Goal: Transaction & Acquisition: Book appointment/travel/reservation

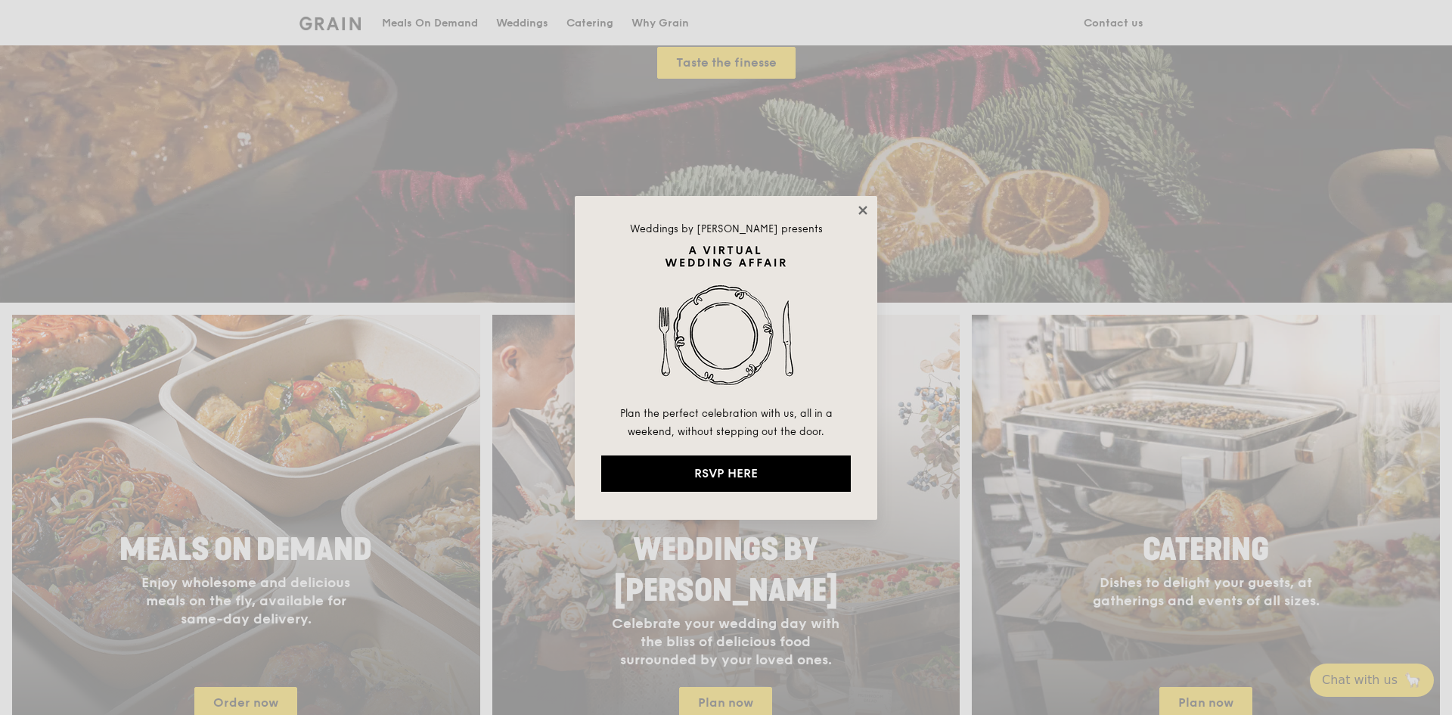
click at [866, 206] on icon at bounding box center [863, 210] width 14 height 14
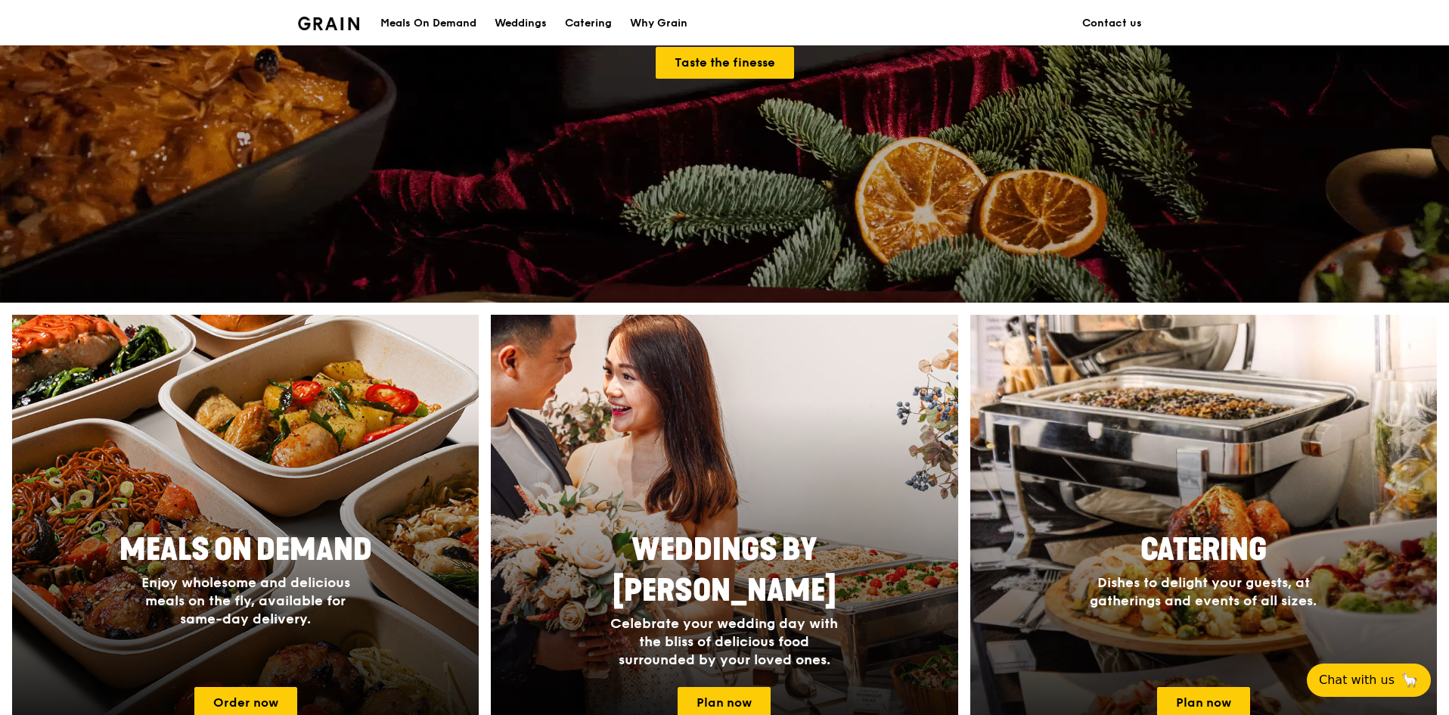
scroll to position [529, 0]
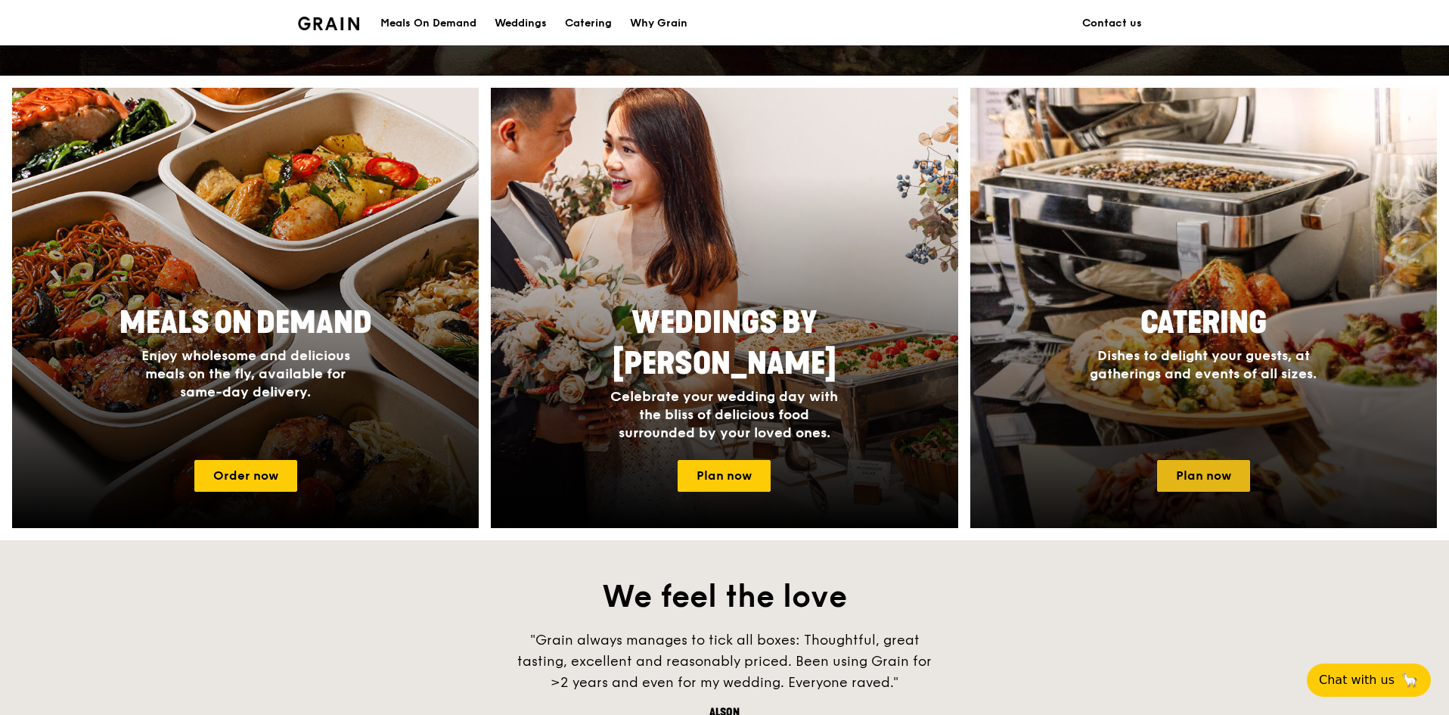
click at [1222, 474] on link "Plan now" at bounding box center [1203, 476] width 93 height 32
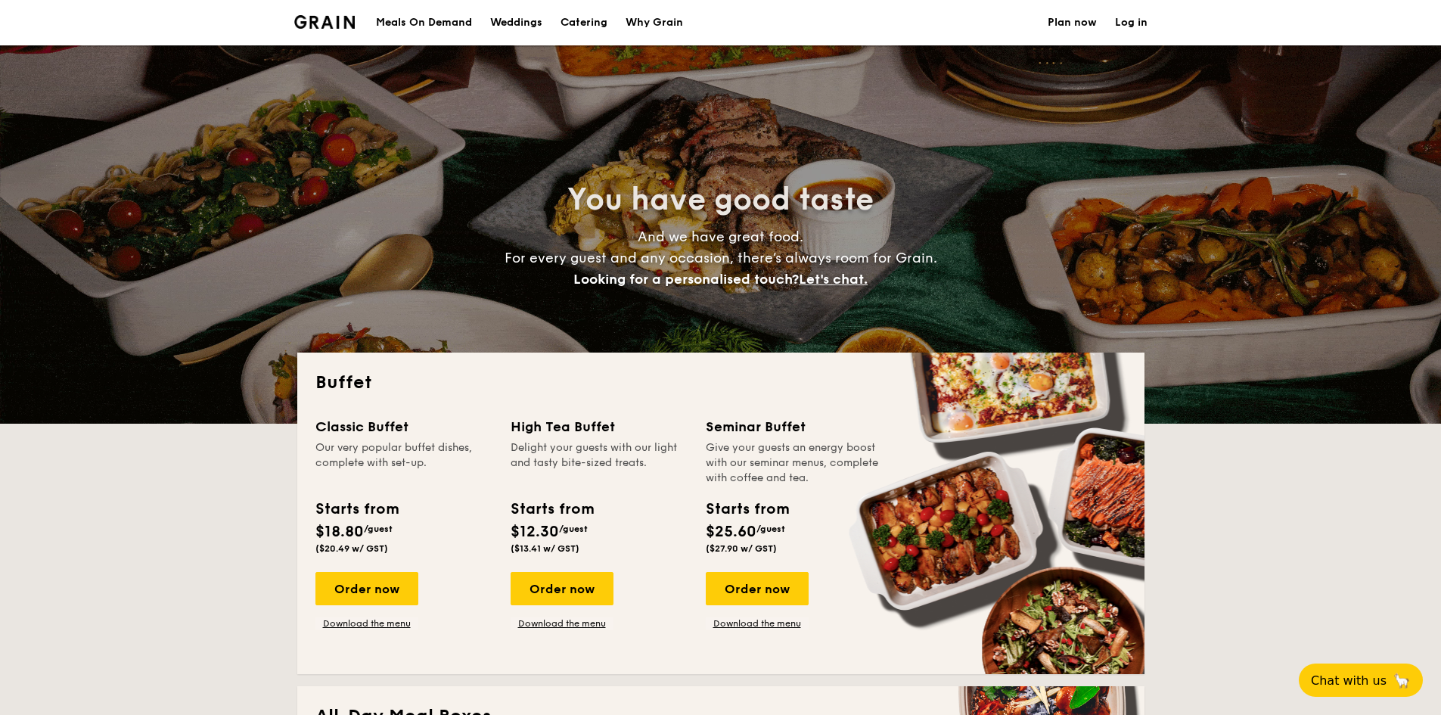
select select
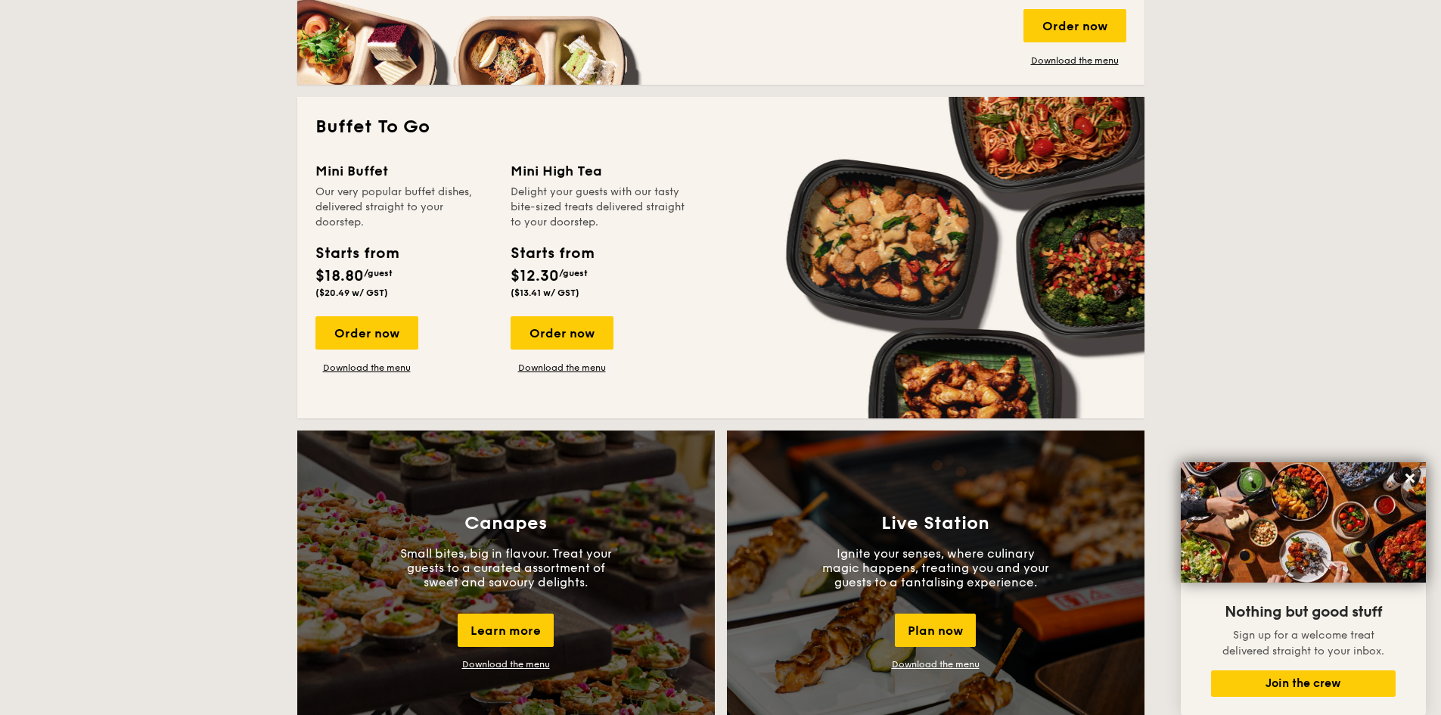
scroll to position [908, 0]
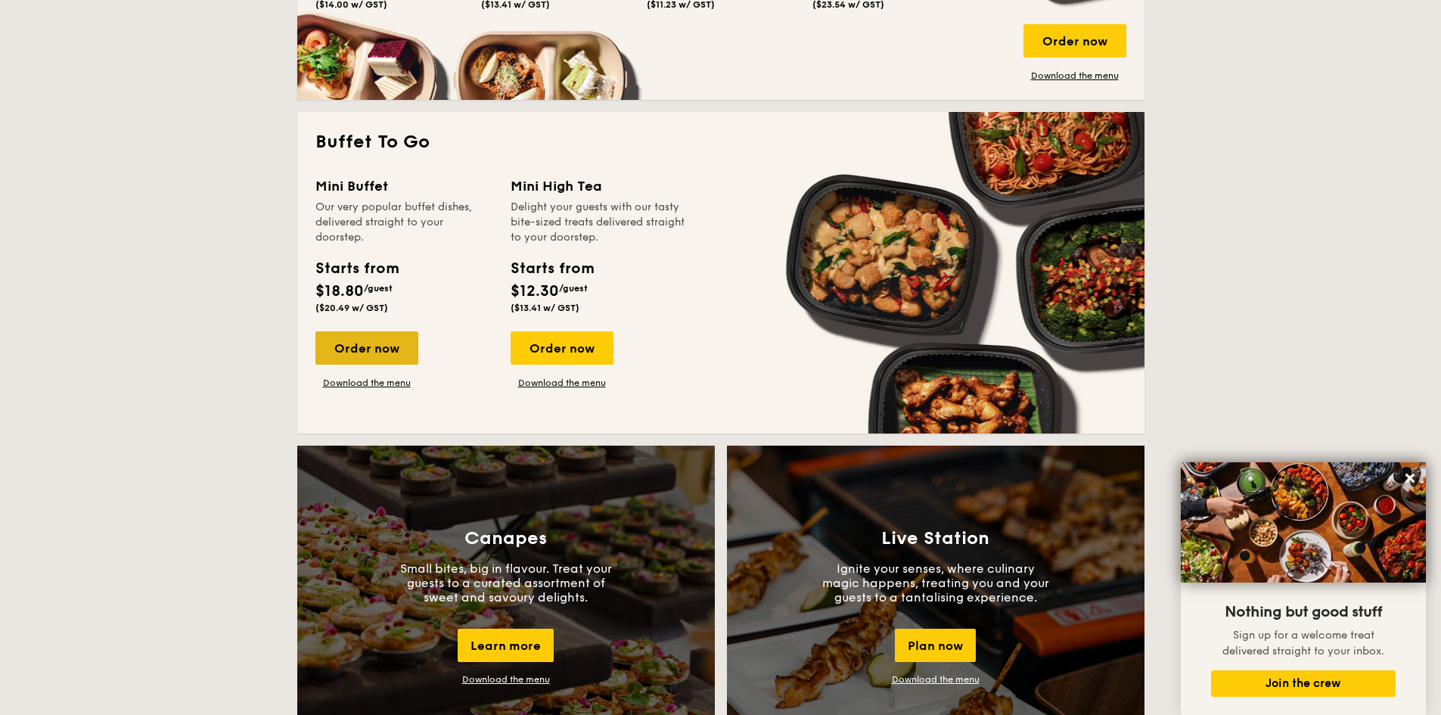
click at [371, 349] on div "Order now" at bounding box center [366, 347] width 103 height 33
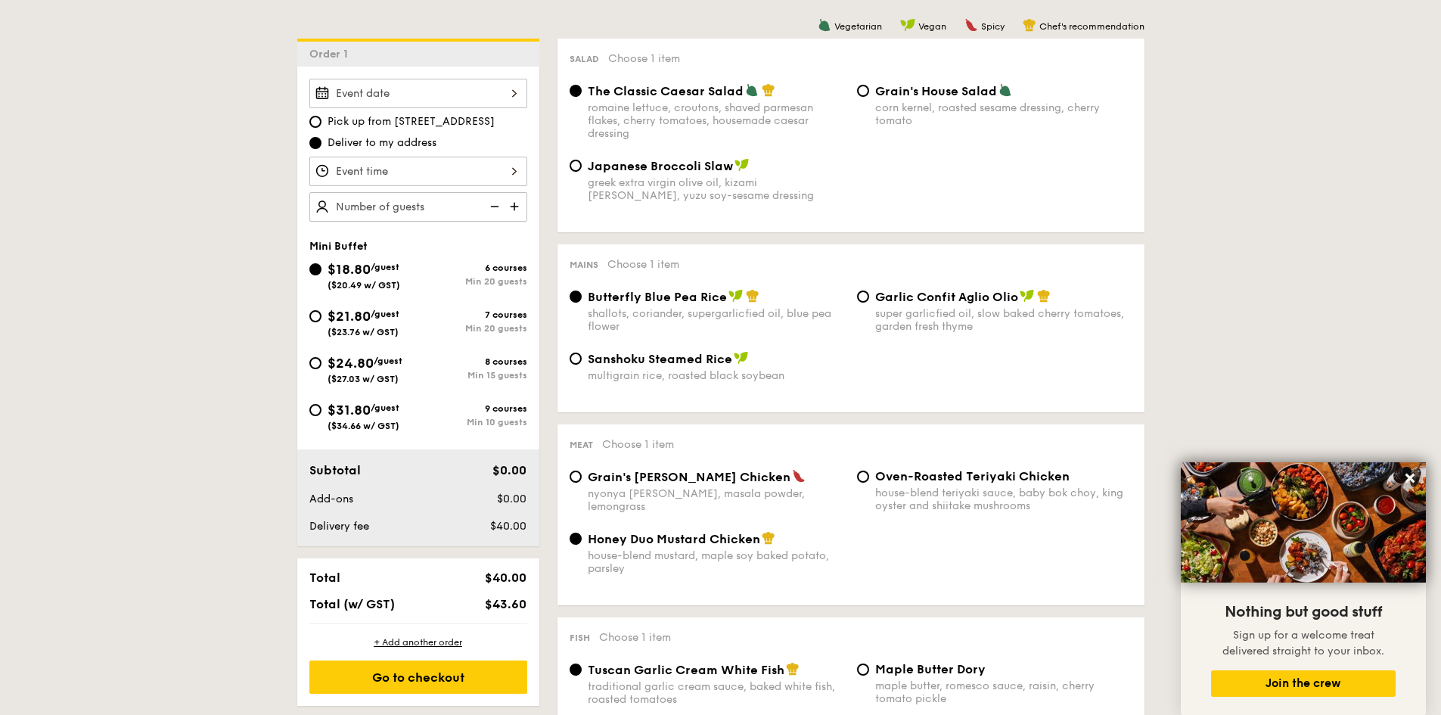
scroll to position [303, 0]
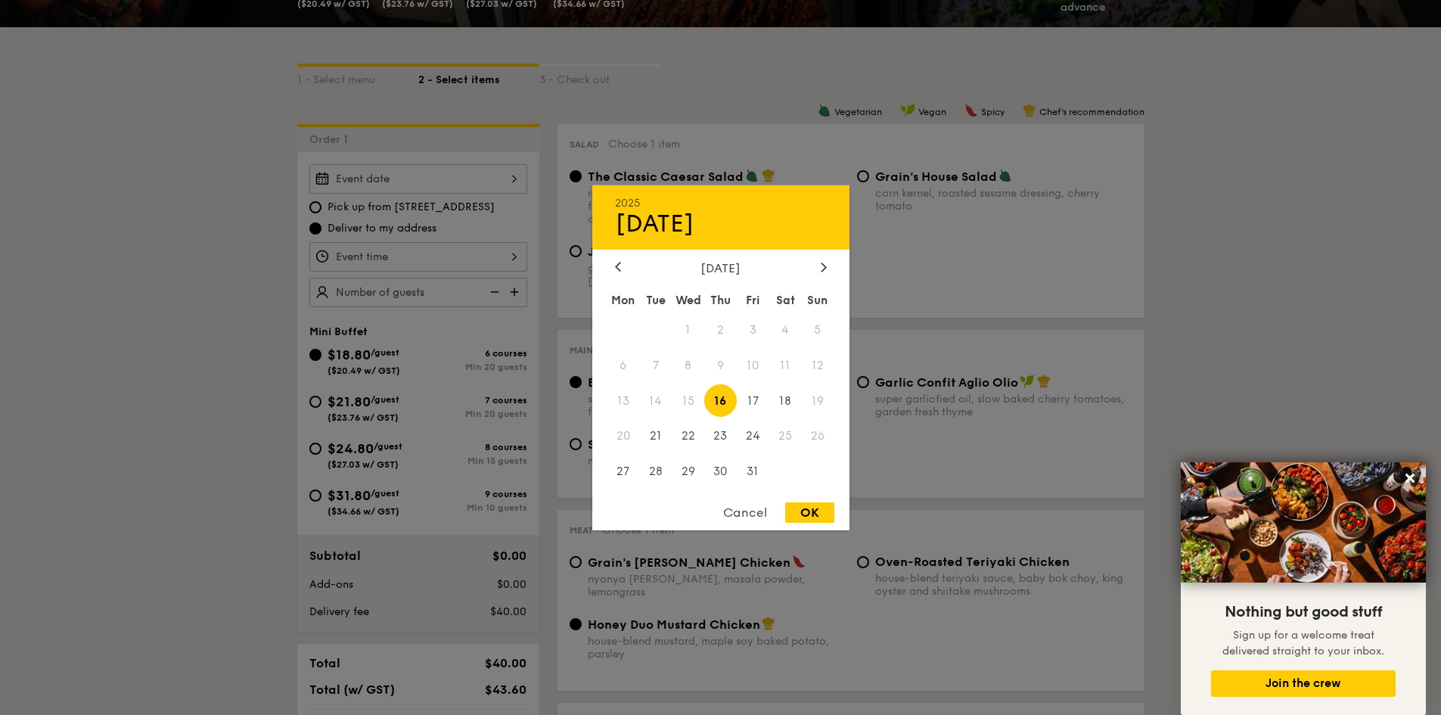
click at [459, 170] on div "2025 Oct 16 October 2025 Mon Tue Wed Thu Fri Sat Sun 1 2 3 4 5 6 7 8 9 10 11 12…" at bounding box center [418, 178] width 218 height 29
click at [754, 510] on div "Cancel" at bounding box center [745, 512] width 74 height 20
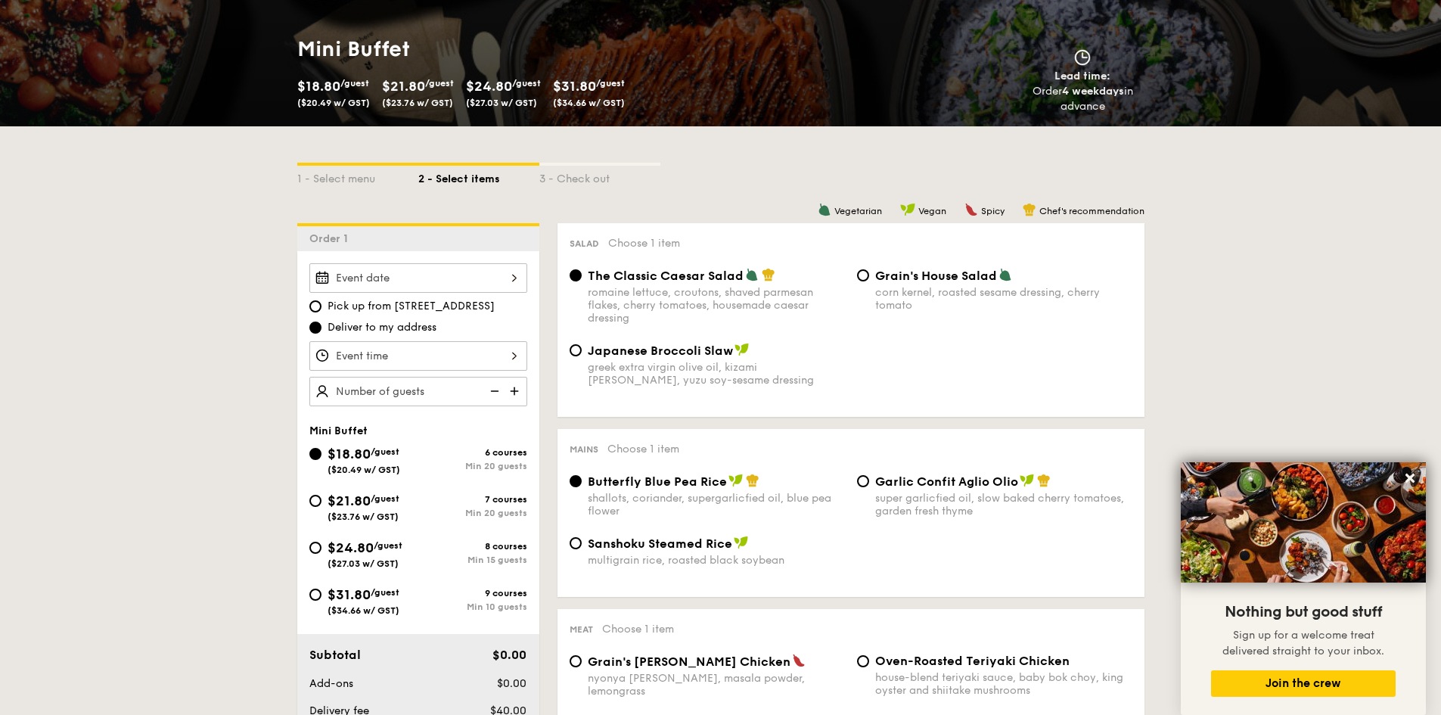
scroll to position [0, 0]
